Goal: Information Seeking & Learning: Learn about a topic

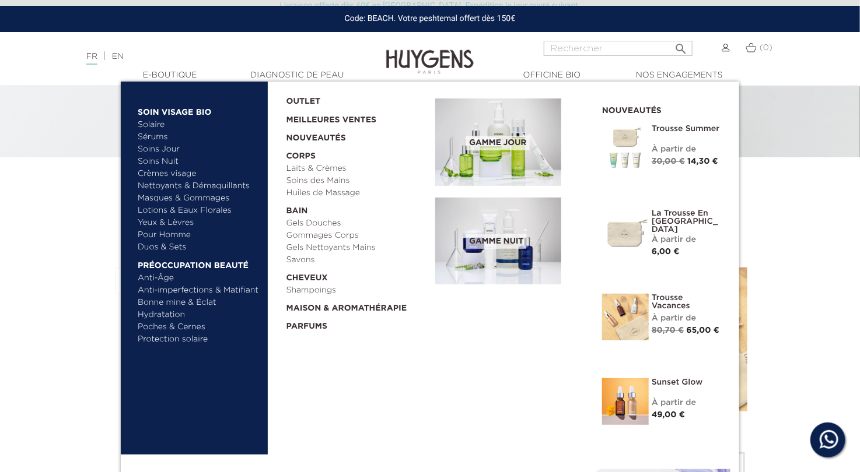
click at [162, 281] on link "Anti-Âge" at bounding box center [199, 278] width 122 height 12
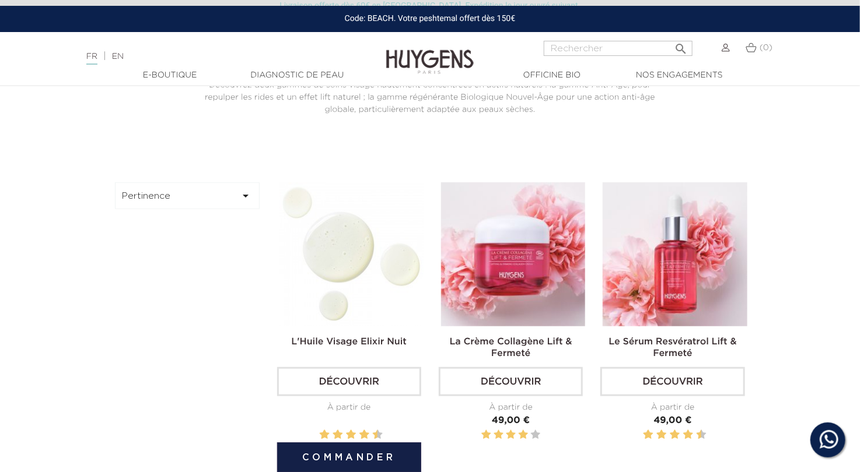
scroll to position [358, 0]
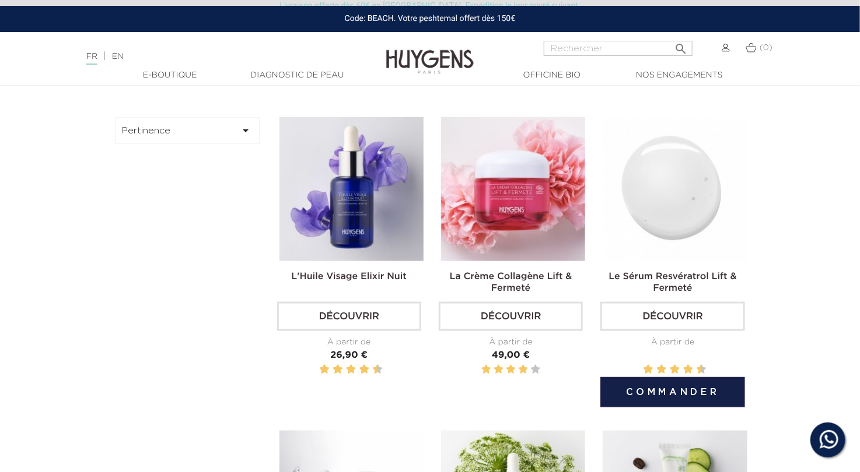
click at [642, 225] on img at bounding box center [675, 189] width 144 height 144
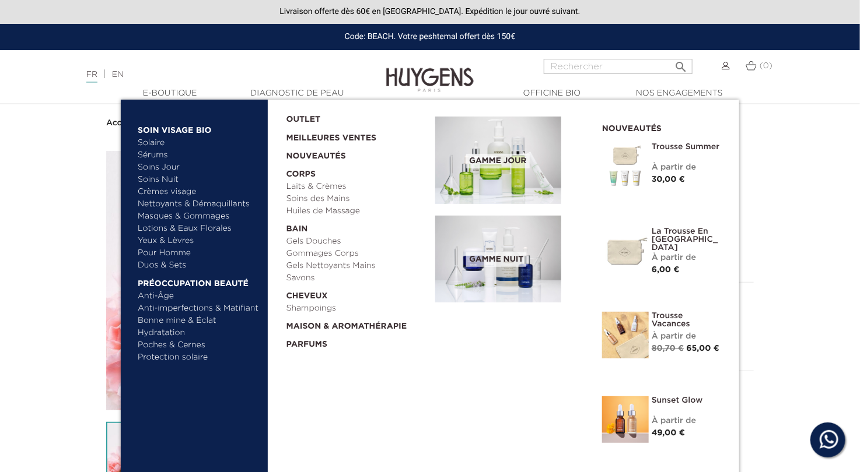
click at [144, 296] on link "Anti-Âge" at bounding box center [199, 296] width 122 height 12
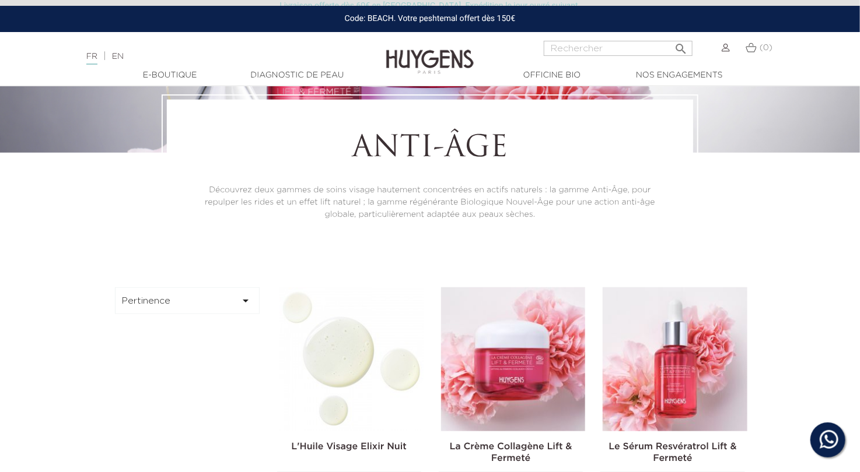
scroll to position [440, 0]
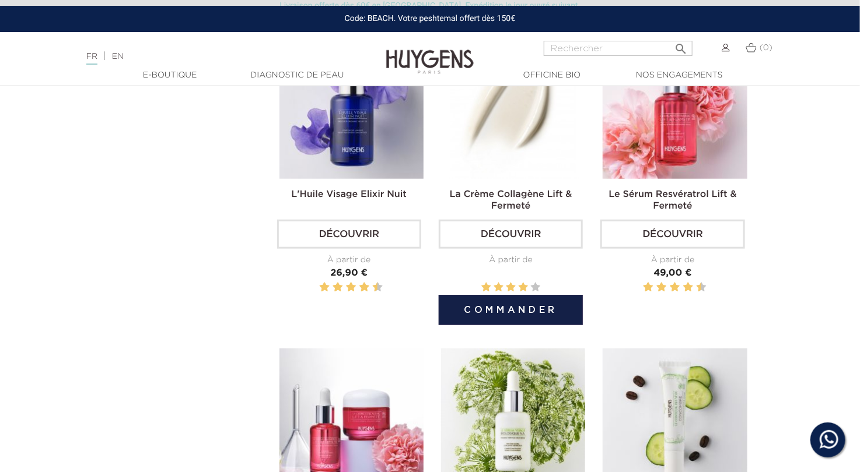
click at [509, 176] on img at bounding box center [513, 107] width 144 height 144
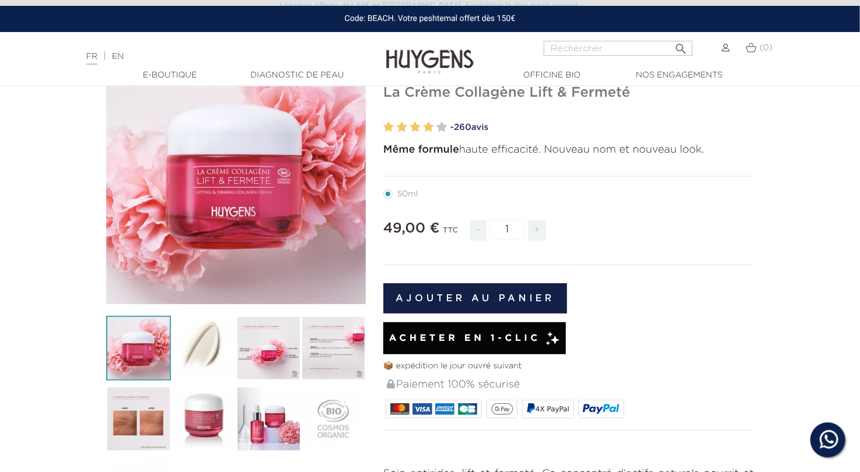
scroll to position [118, 0]
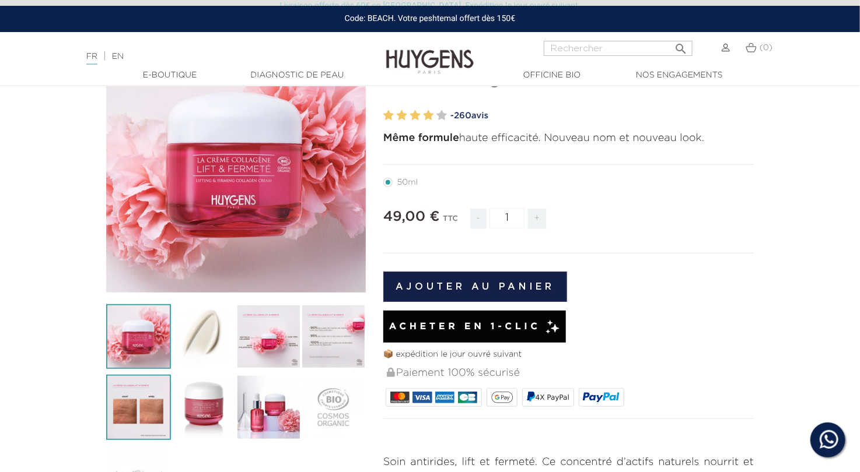
click at [141, 417] on img at bounding box center [138, 407] width 65 height 65
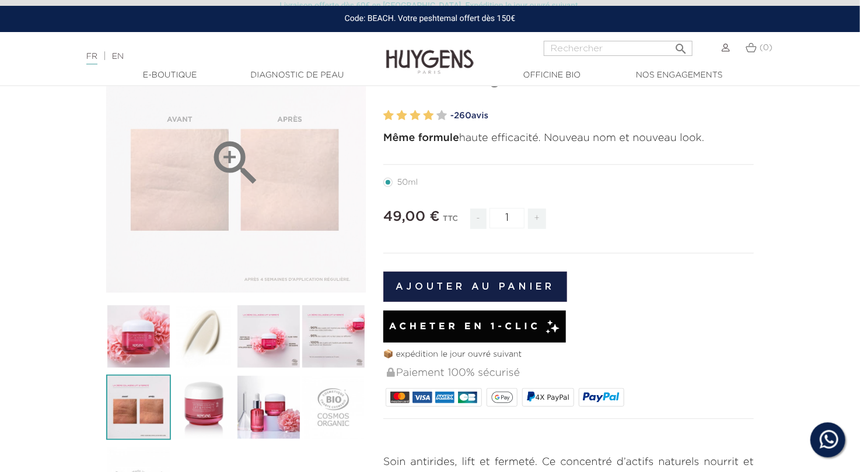
click at [272, 206] on div "" at bounding box center [236, 163] width 260 height 260
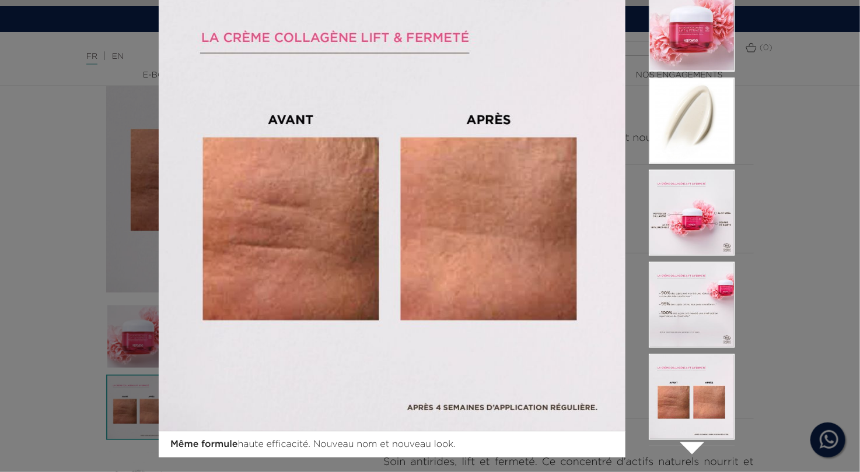
scroll to position [0, 0]
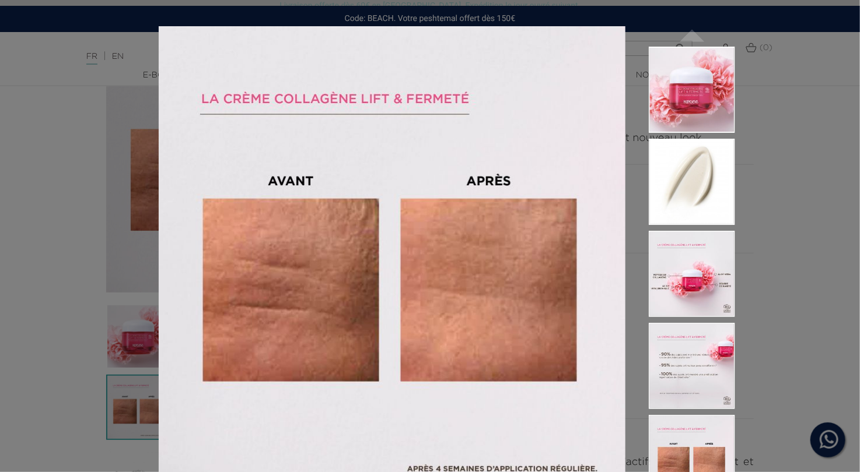
click at [787, 257] on div "Même formule haute efficacité. Nouveau nom et nouveau look.  " at bounding box center [430, 236] width 860 height 472
